Goal: Transaction & Acquisition: Purchase product/service

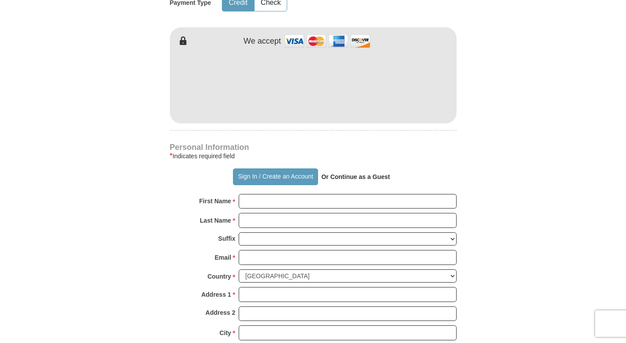
scroll to position [472, 0]
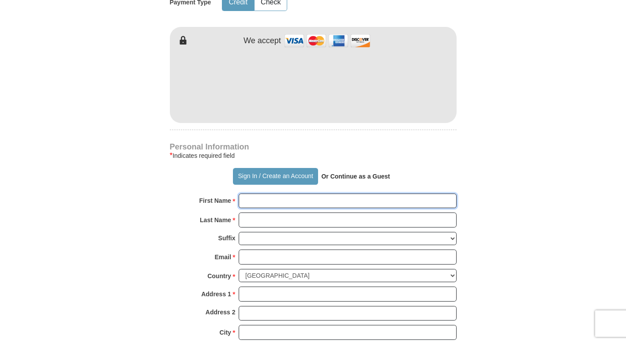
drag, startPoint x: 287, startPoint y: 192, endPoint x: 284, endPoint y: 198, distance: 6.6
type input "Curr"
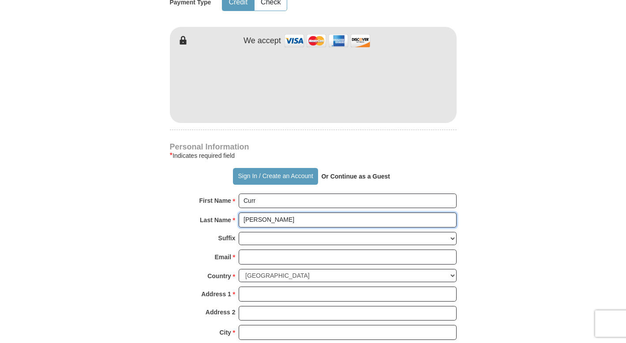
type input "[PERSON_NAME]"
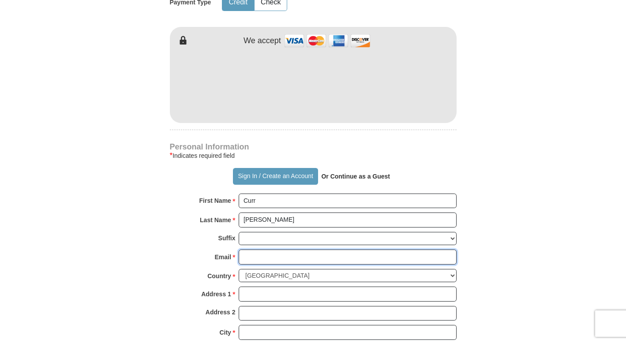
type input "[PERSON_NAME][EMAIL_ADDRESS][PERSON_NAME][DOMAIN_NAME]"
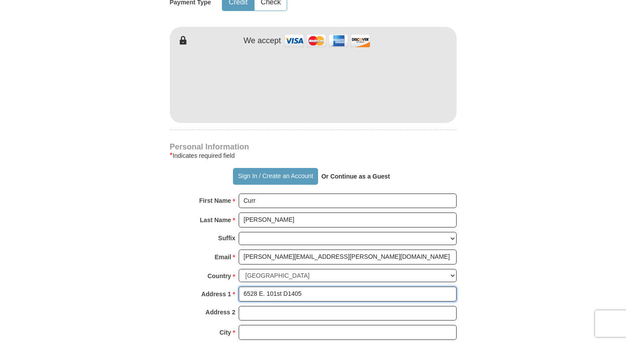
click at [289, 287] on input "6528 E. 101st D1405" at bounding box center [348, 294] width 218 height 15
type input "6528 E. 101st D1 405"
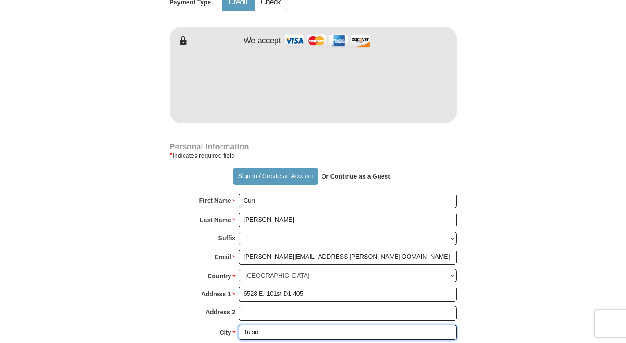
type input "Tulsa"
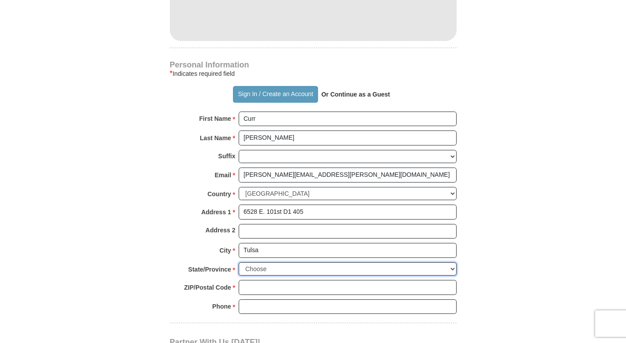
scroll to position [556, 0]
select select "OK"
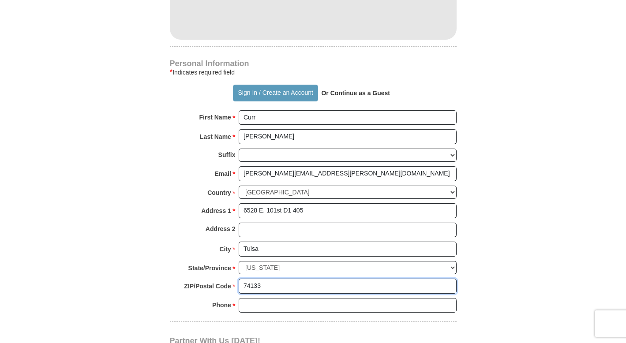
type input "74133"
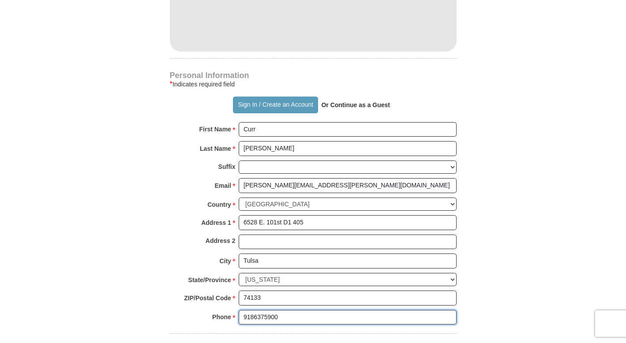
type input "9186375900"
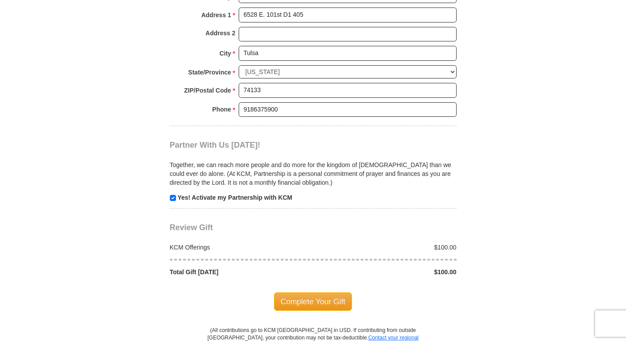
scroll to position [752, 0]
click at [328, 292] on span "Complete Your Gift" at bounding box center [313, 301] width 78 height 19
